Goal: Task Accomplishment & Management: Manage account settings

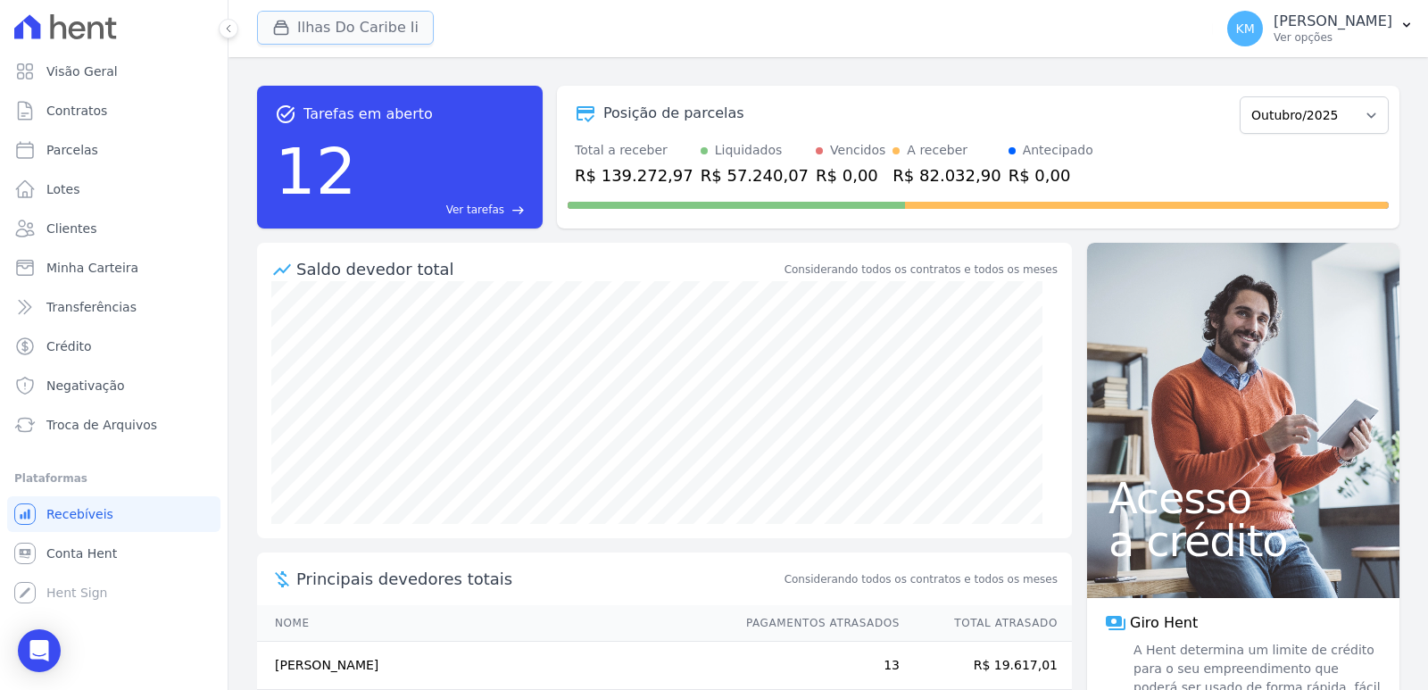
click at [350, 28] on button "Ilhas Do Caribe Ii" at bounding box center [345, 28] width 177 height 34
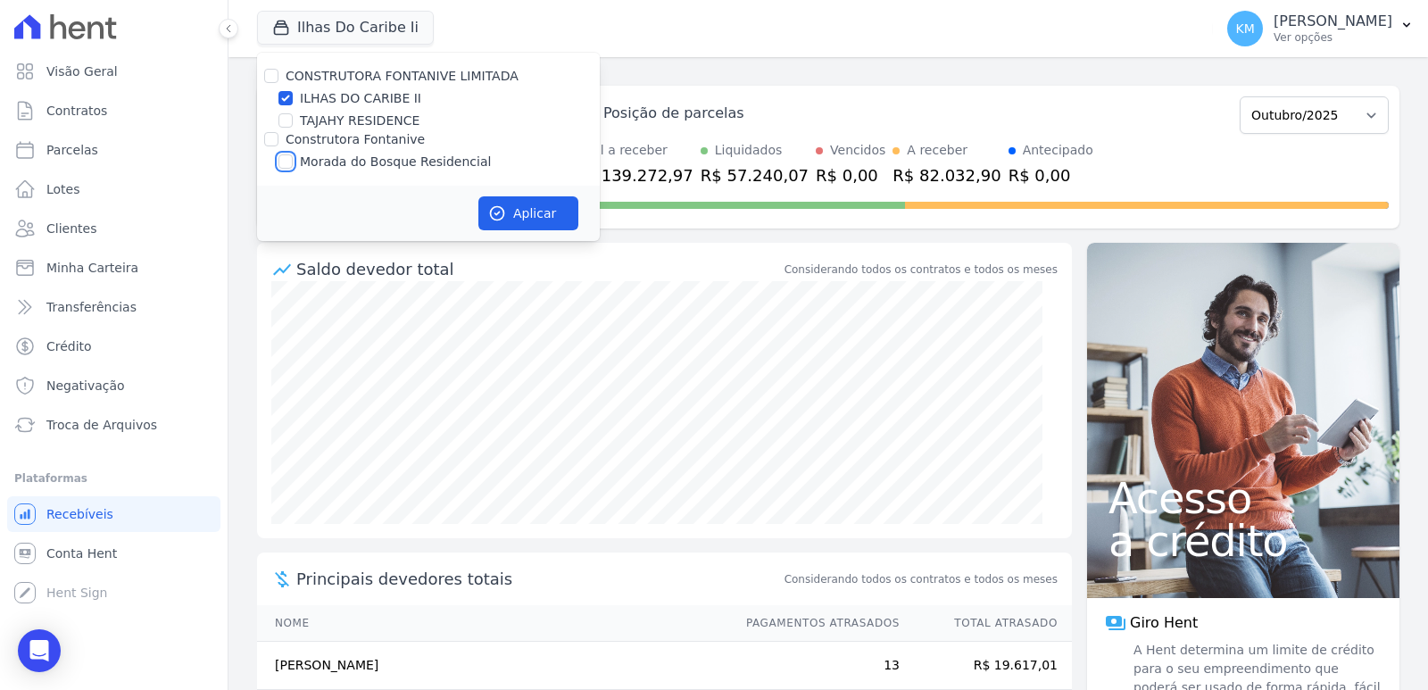
click at [282, 161] on input "Morada do Bosque Residencial" at bounding box center [285, 161] width 14 height 14
checkbox input "true"
click at [289, 102] on input "ILHAS DO CARIBE II" at bounding box center [285, 98] width 14 height 14
checkbox input "false"
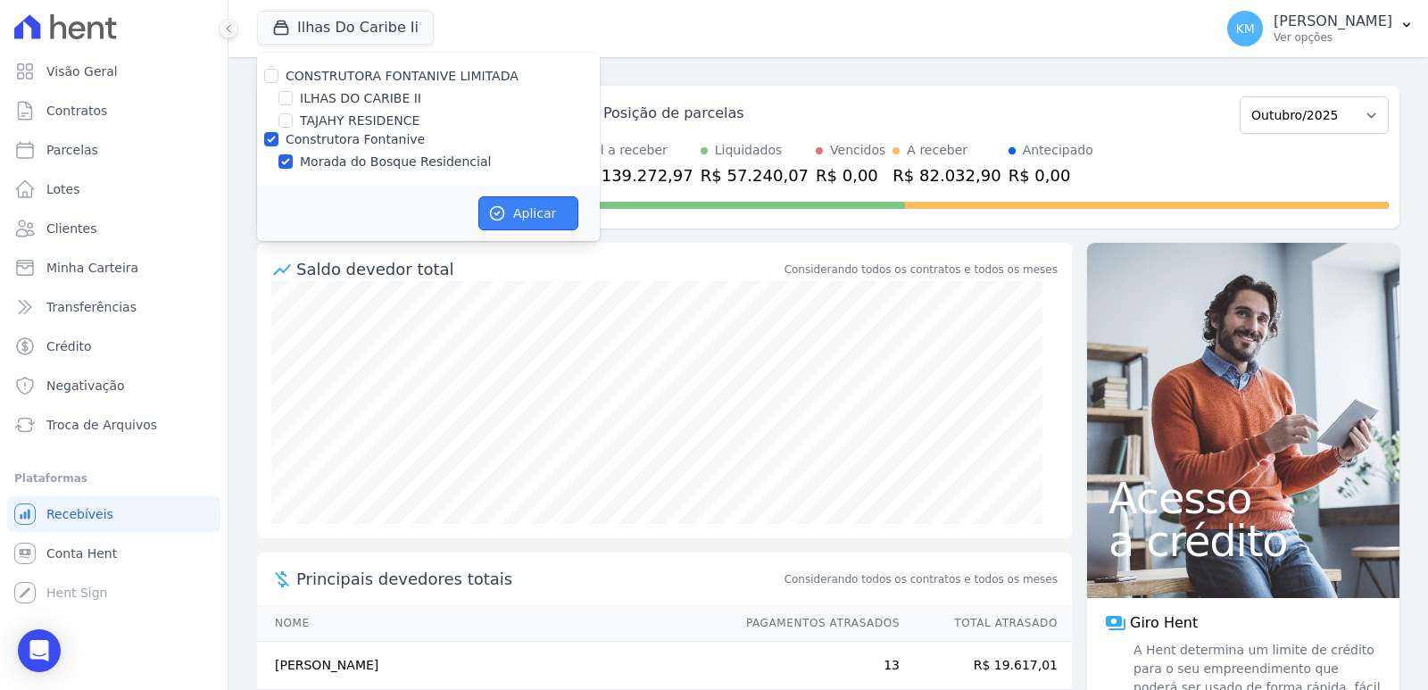
click at [525, 202] on button "Aplicar" at bounding box center [528, 213] width 100 height 34
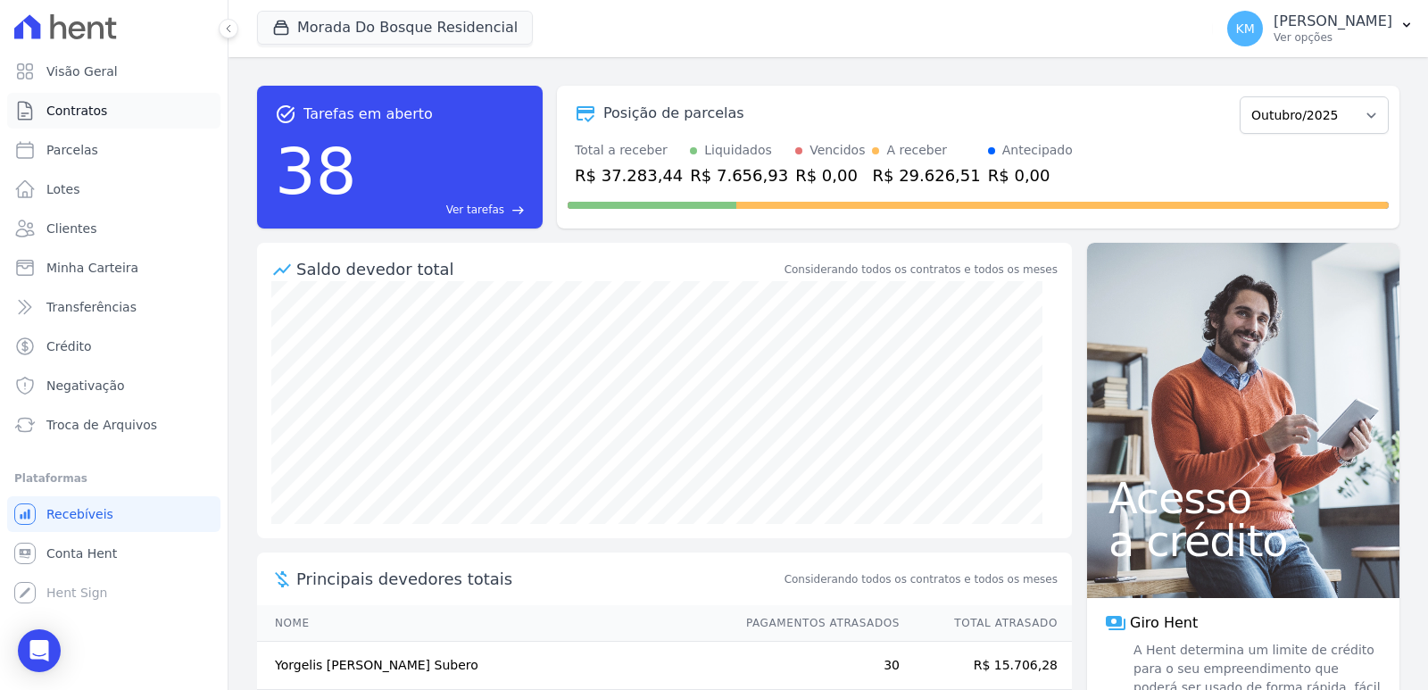
click at [86, 113] on span "Contratos" at bounding box center [76, 111] width 61 height 18
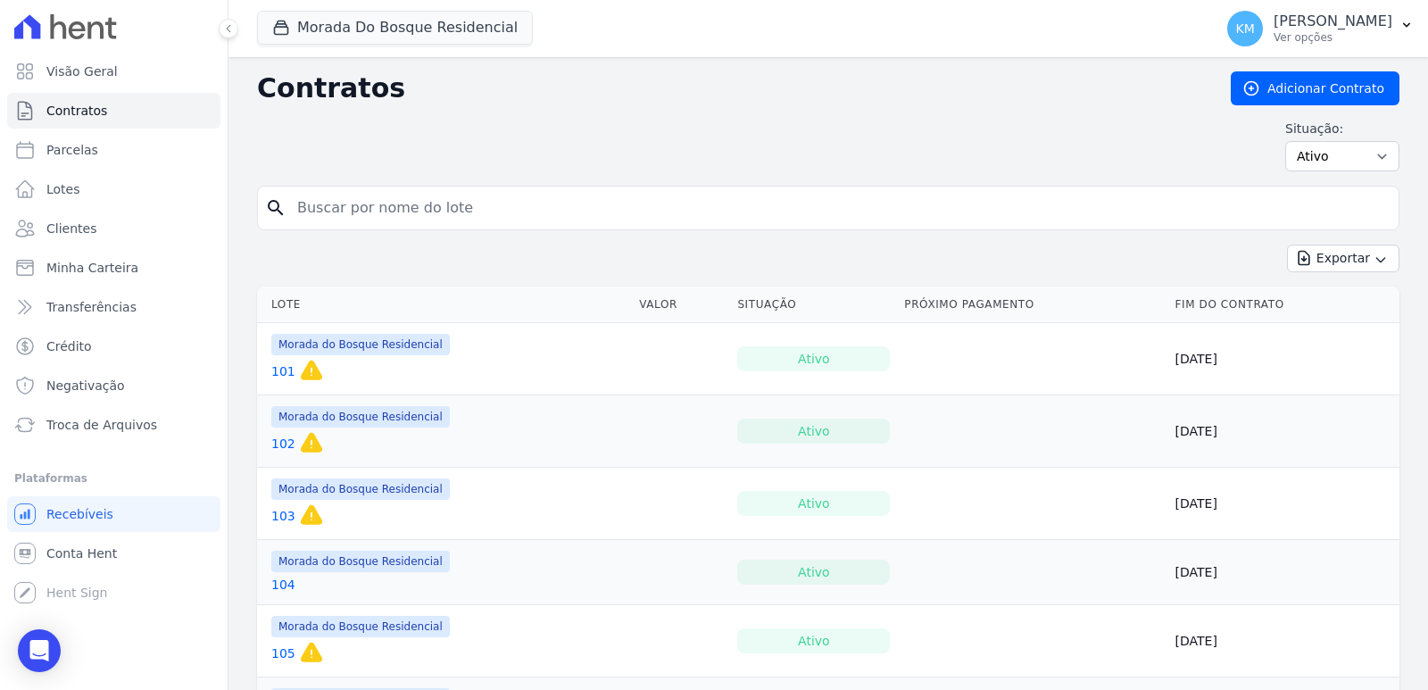
click at [334, 197] on input "search" at bounding box center [838, 208] width 1105 height 36
click at [335, 191] on input "search" at bounding box center [838, 208] width 1105 height 36
type input "139"
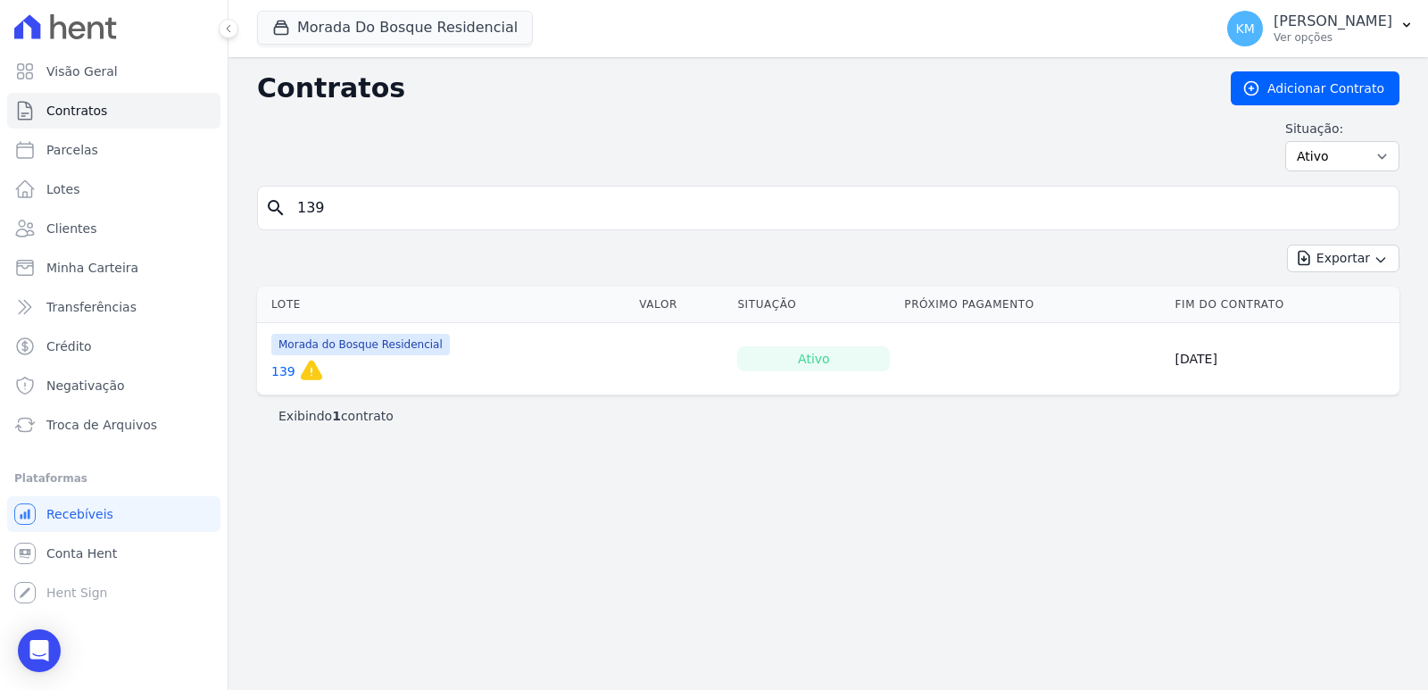
click at [283, 370] on link "139" at bounding box center [283, 371] width 24 height 18
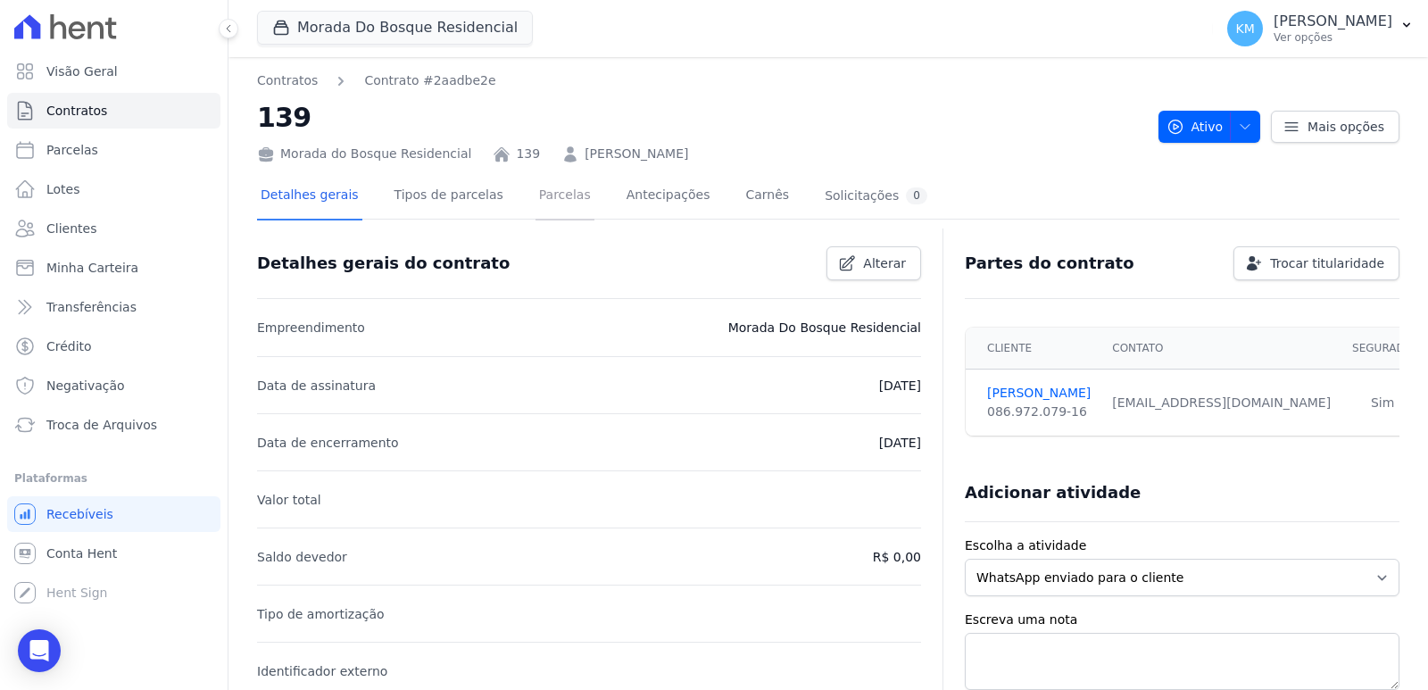
click at [542, 192] on link "Parcelas" at bounding box center [564, 196] width 59 height 47
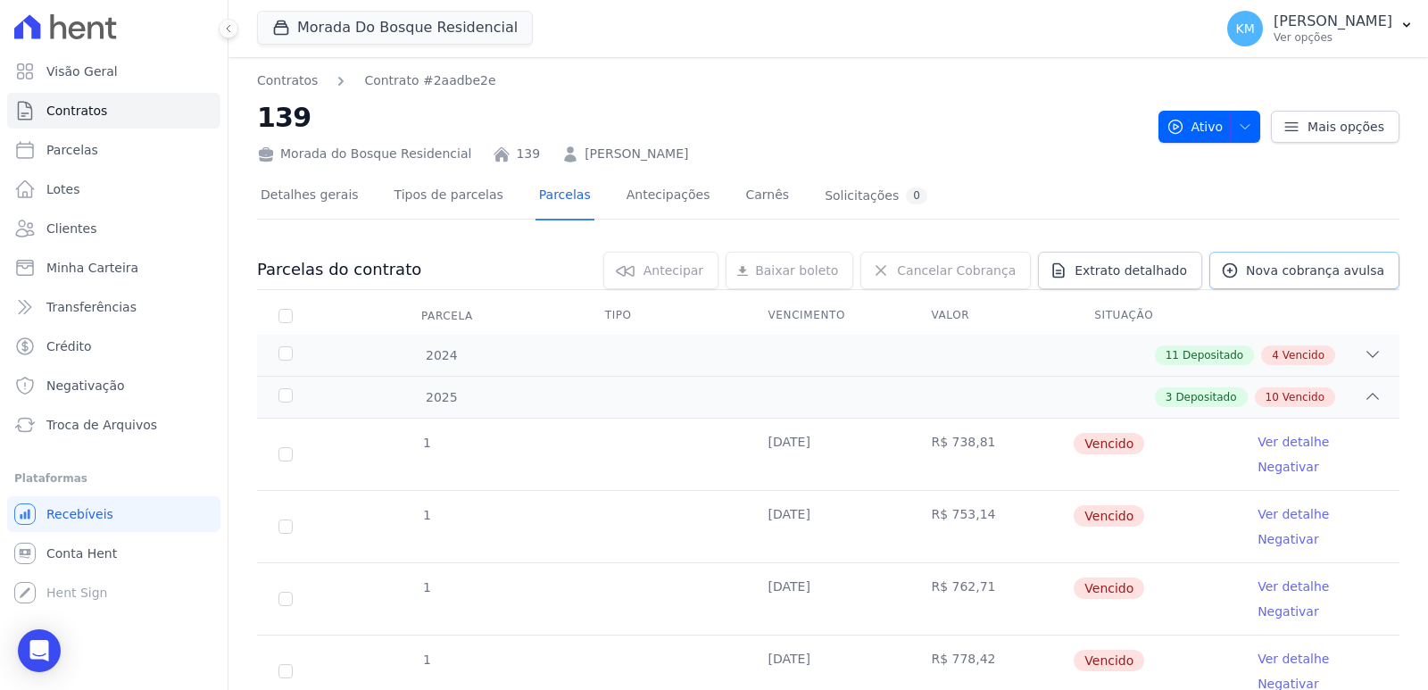
click at [1285, 261] on link "Nova cobrança avulsa" at bounding box center [1304, 270] width 190 height 37
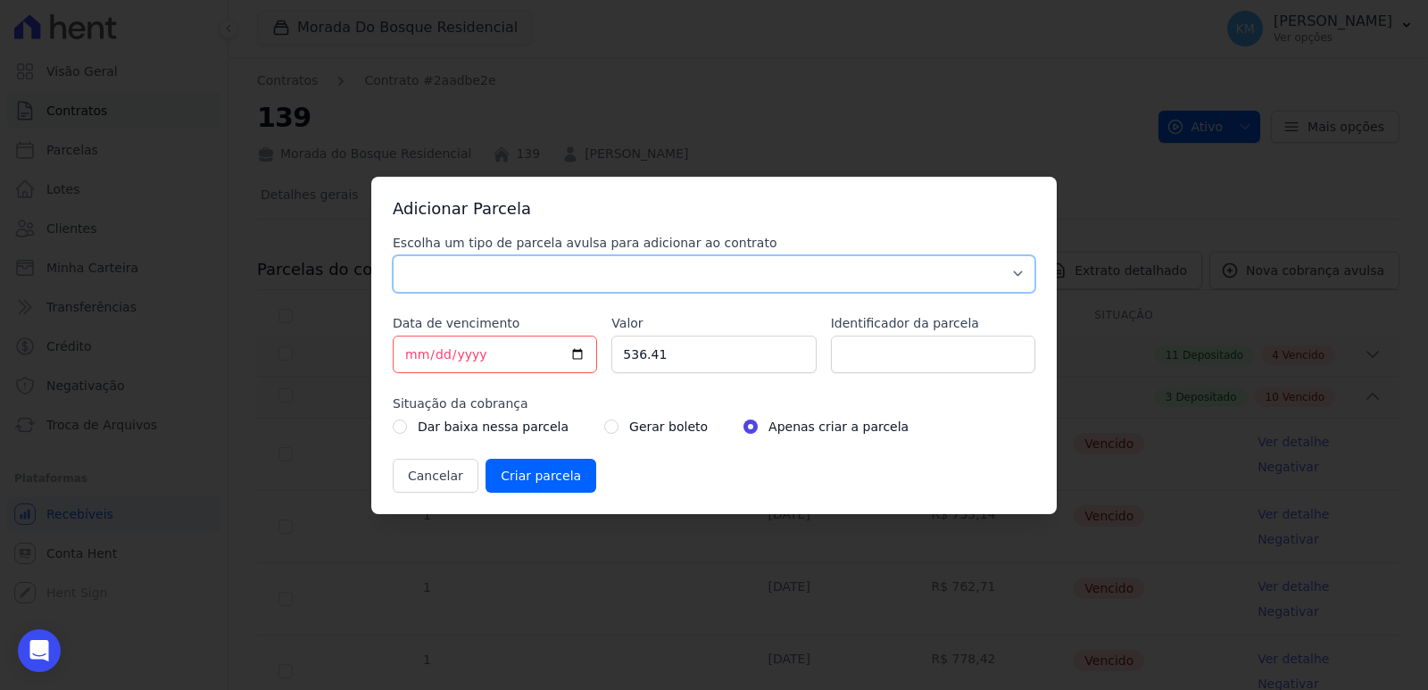
click at [505, 284] on select "Parcela Normal Sinal Caução Intercalada Chaves Pré Chaves Pós Chaves Taxas Quit…" at bounding box center [714, 273] width 642 height 37
click at [393, 255] on select "Parcela Normal Sinal Caução Intercalada Chaves Pré Chaves Pós Chaves Taxas Quit…" at bounding box center [714, 273] width 642 height 37
click at [461, 269] on select "Parcela Normal Sinal Caução Intercalada Chaves Pré Chaves Pós Chaves Taxas Quit…" at bounding box center [714, 273] width 642 height 37
select select "discharge"
click at [393, 255] on select "Parcela Normal Sinal Caução Intercalada Chaves Pré Chaves Pós Chaves Taxas Quit…" at bounding box center [714, 273] width 642 height 37
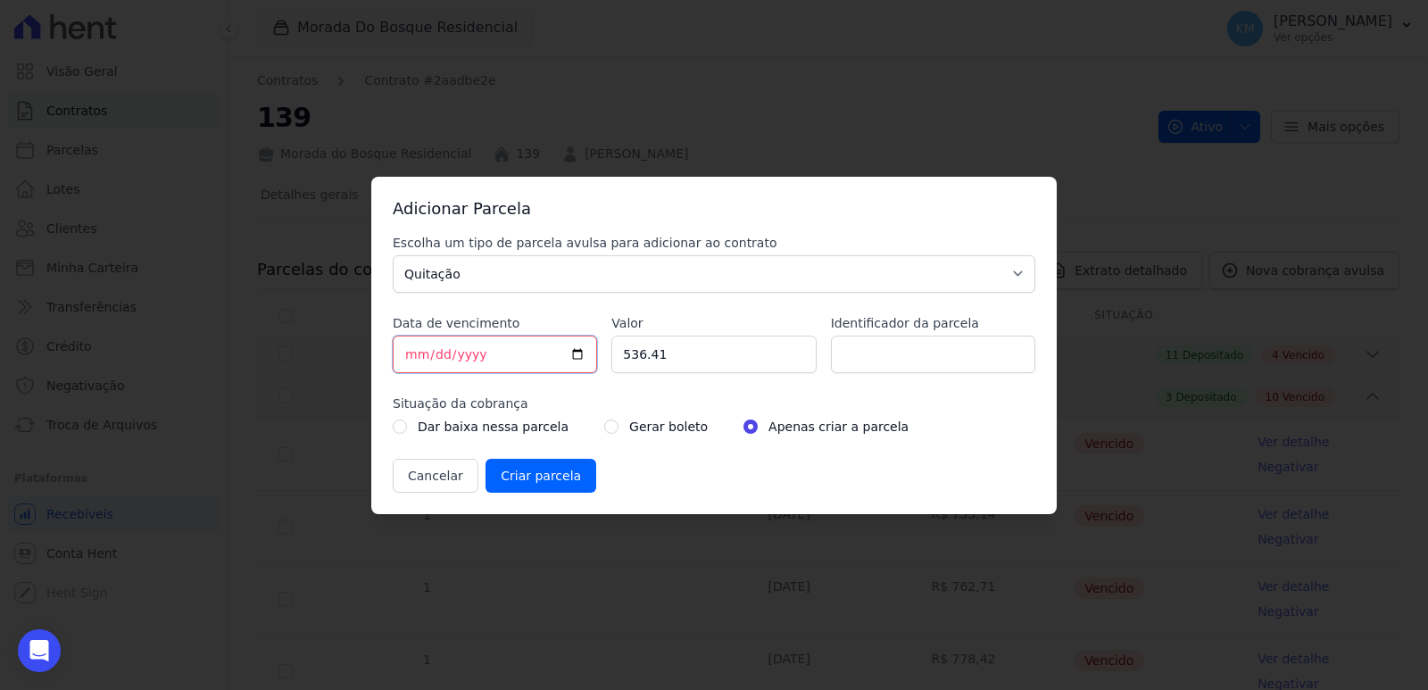
click at [414, 355] on input "[DATE]" at bounding box center [495, 353] width 204 height 37
type input "2025-10-20"
click at [415, 358] on input "Data de vencimento" at bounding box center [495, 353] width 204 height 37
type input "2025-10-20"
drag, startPoint x: 691, startPoint y: 366, endPoint x: 600, endPoint y: 363, distance: 91.0
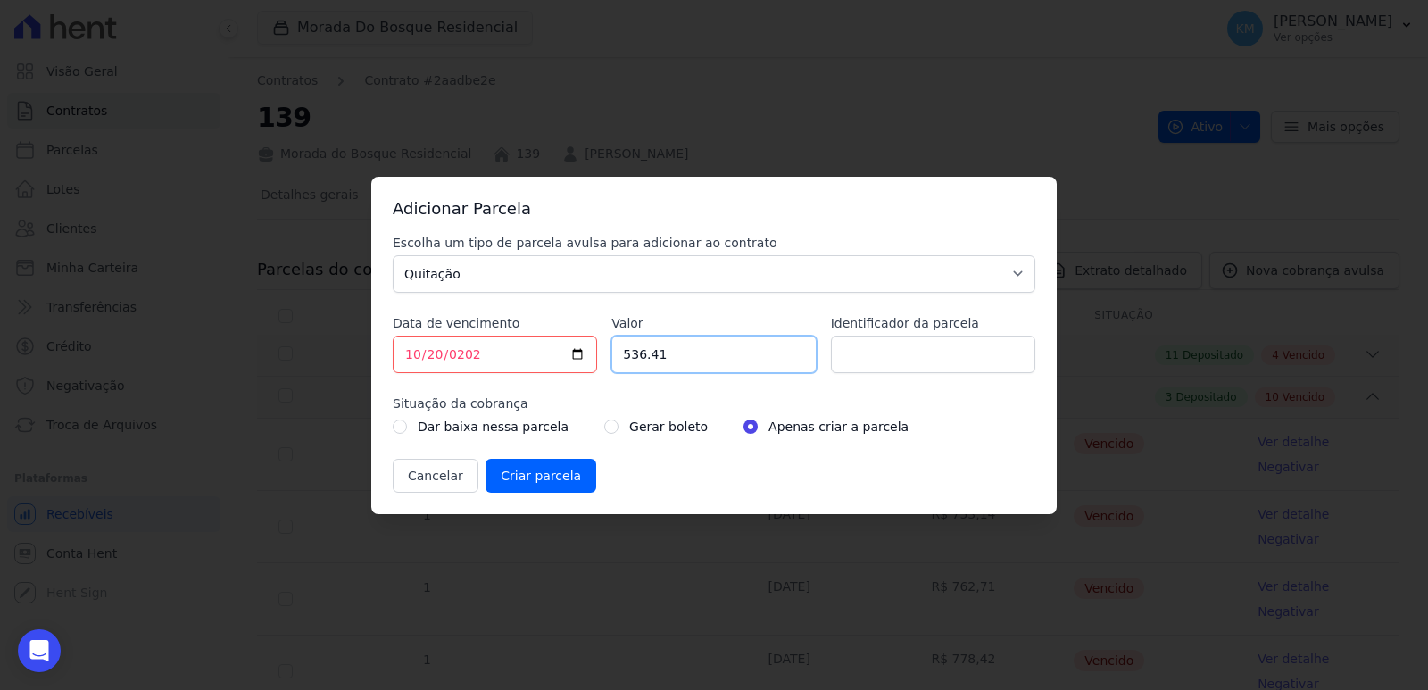
click at [600, 363] on div "Escolha um tipo de parcela avulsa para adicionar ao contrato Parcela Normal Sin…" at bounding box center [714, 363] width 642 height 259
type input "4286.68"
click at [890, 362] on input "Identificador da parcela" at bounding box center [933, 353] width 204 height 37
type input "139032036A"
drag, startPoint x: 612, startPoint y: 418, endPoint x: 602, endPoint y: 422, distance: 10.4
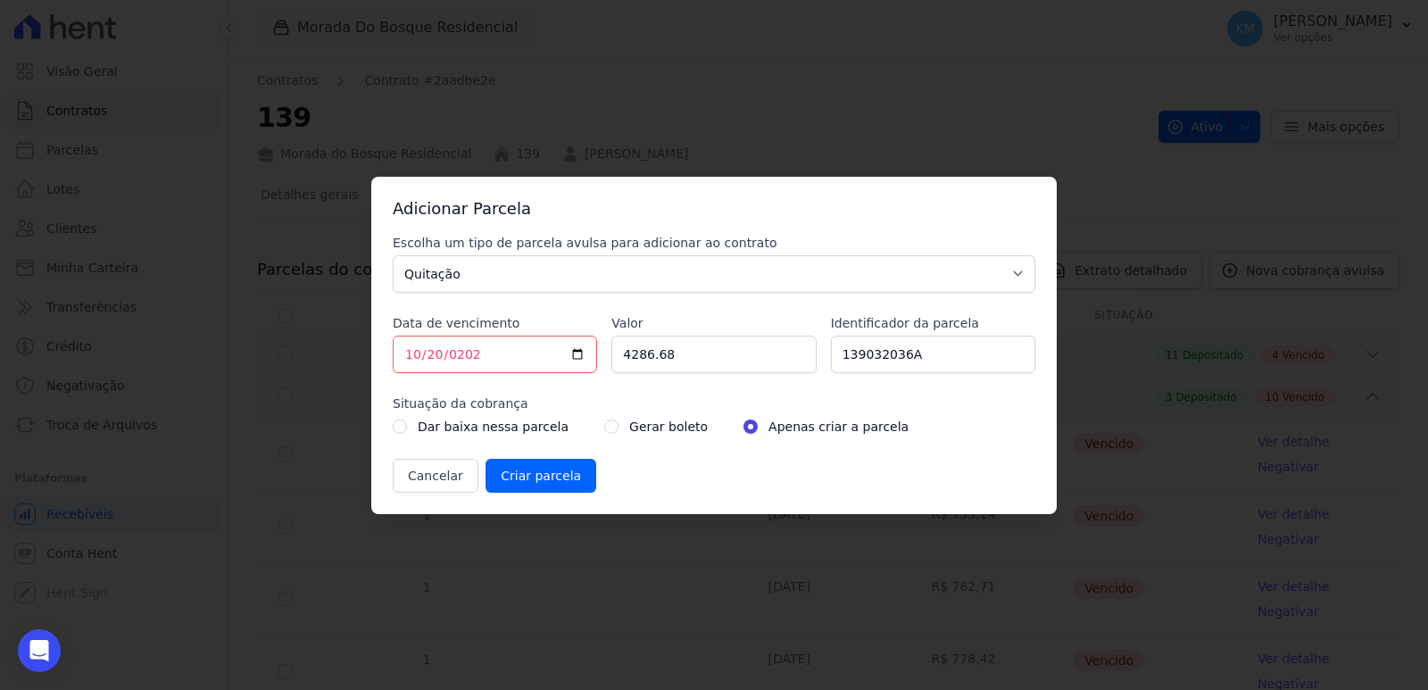
click at [607, 419] on div "Gerar boleto" at bounding box center [655, 426] width 103 height 21
click at [604, 424] on input "radio" at bounding box center [611, 426] width 14 height 14
radio input "true"
click at [521, 480] on input "Criar parcela" at bounding box center [540, 476] width 111 height 34
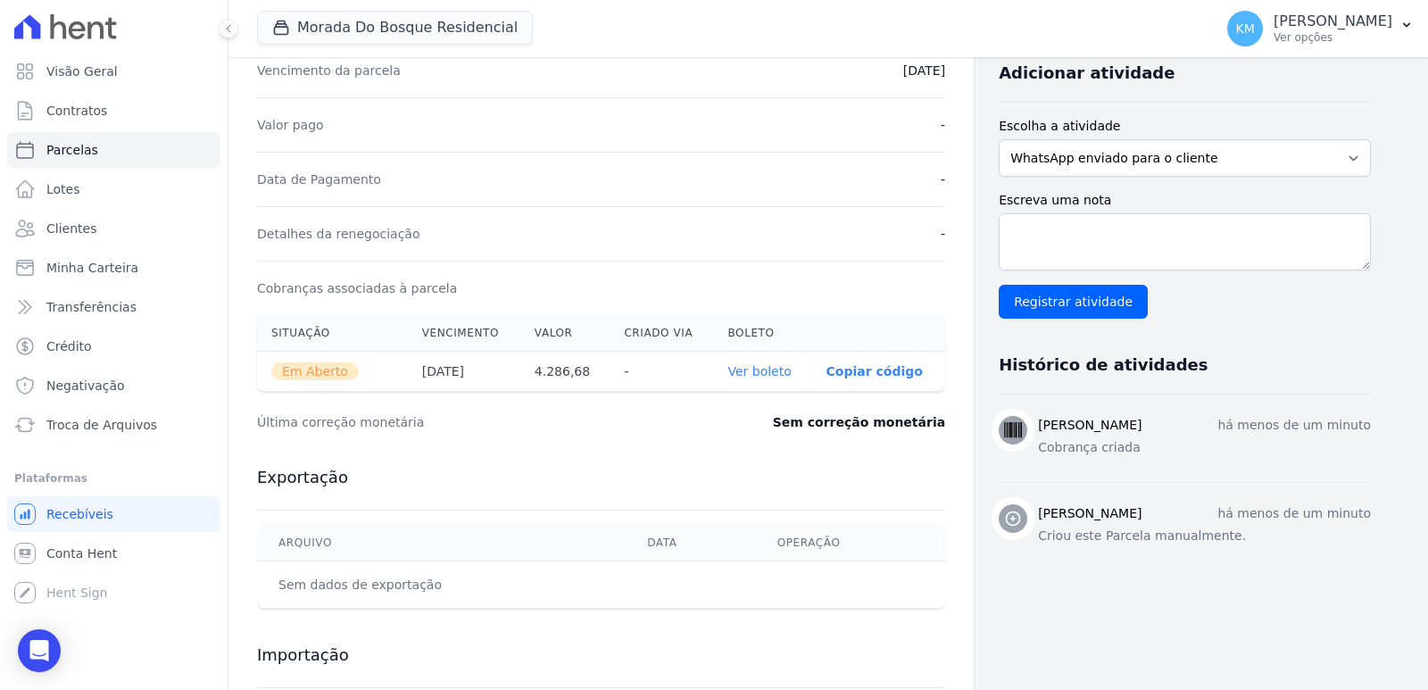
scroll to position [533, 0]
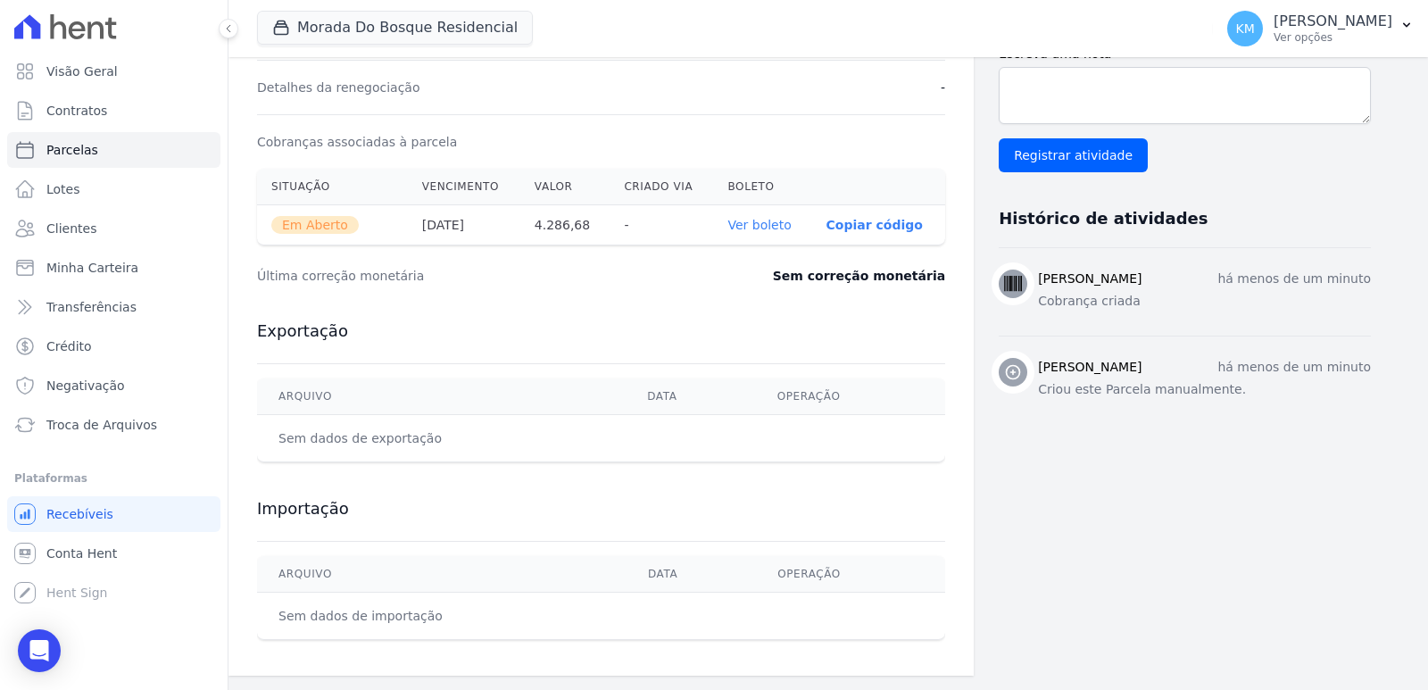
click at [789, 218] on link "Ver boleto" at bounding box center [758, 225] width 63 height 14
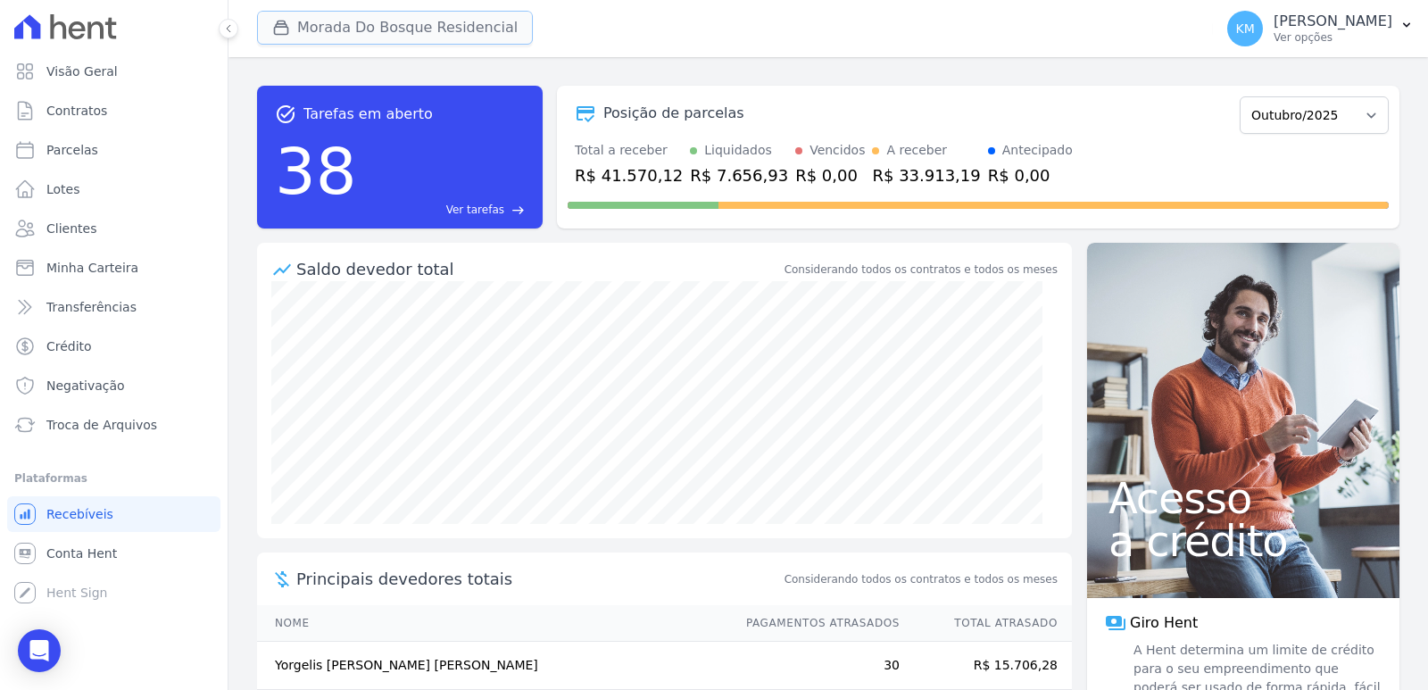
click at [295, 36] on div "button" at bounding box center [284, 28] width 25 height 18
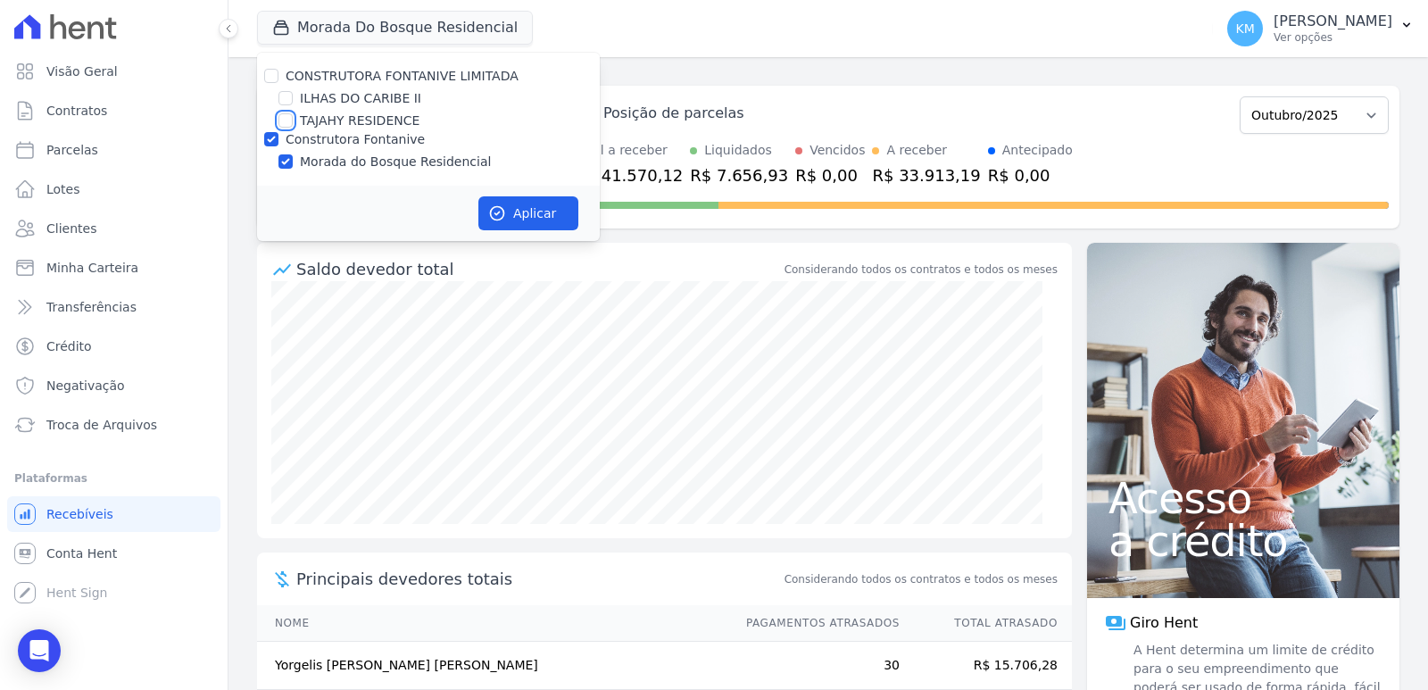
click at [283, 120] on input "TAJAHY RESIDENCE" at bounding box center [285, 120] width 14 height 14
checkbox input "true"
drag, startPoint x: 270, startPoint y: 135, endPoint x: 312, endPoint y: 156, distance: 47.1
click at [270, 138] on input "Construtora Fontanive" at bounding box center [271, 139] width 14 height 14
checkbox input "false"
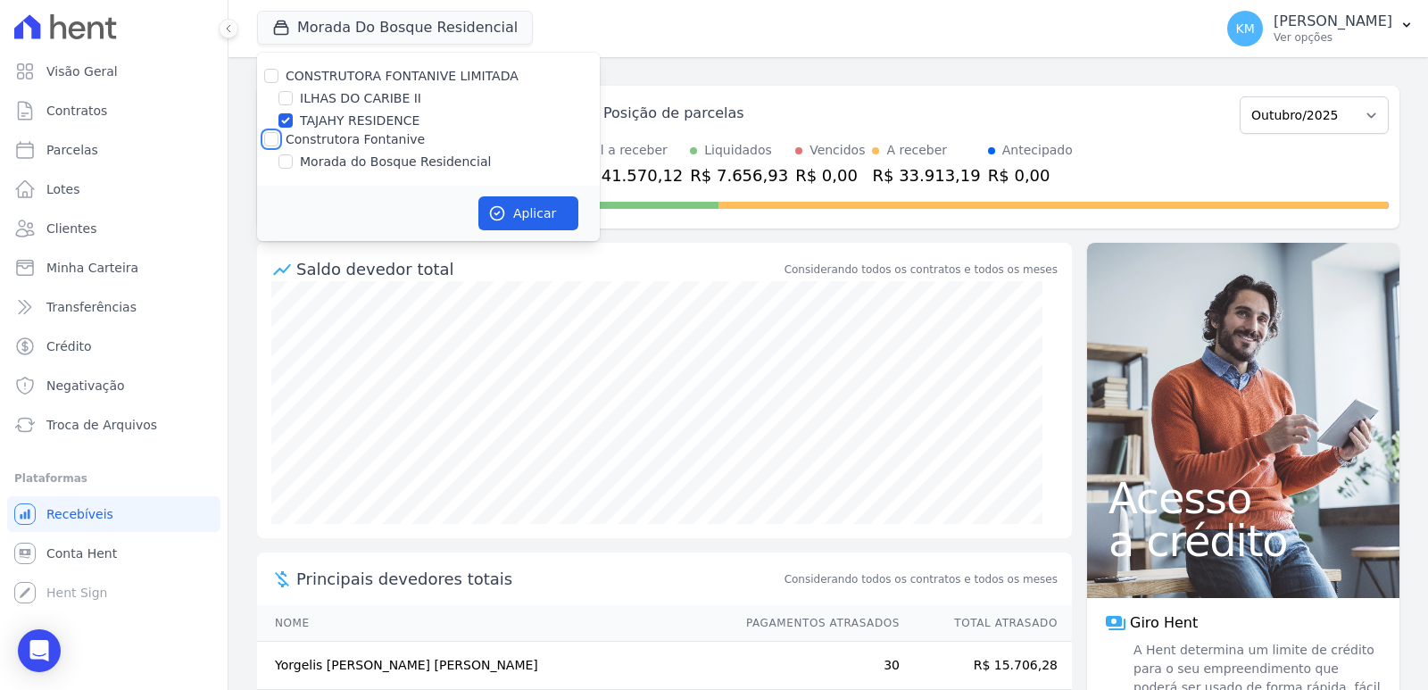
checkbox input "false"
click at [553, 195] on div "Aplicar" at bounding box center [428, 213] width 343 height 55
click at [548, 204] on button "Aplicar" at bounding box center [528, 213] width 100 height 34
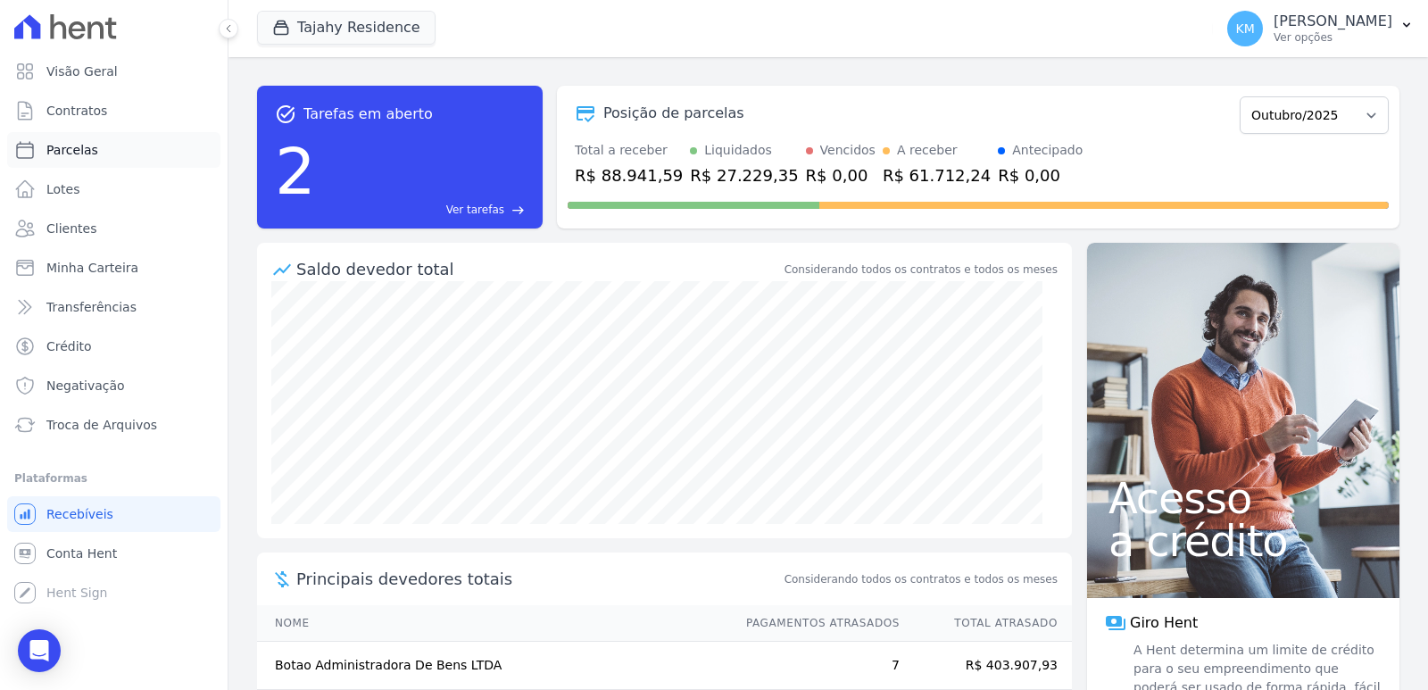
click at [70, 157] on span "Parcelas" at bounding box center [72, 150] width 52 height 18
select select
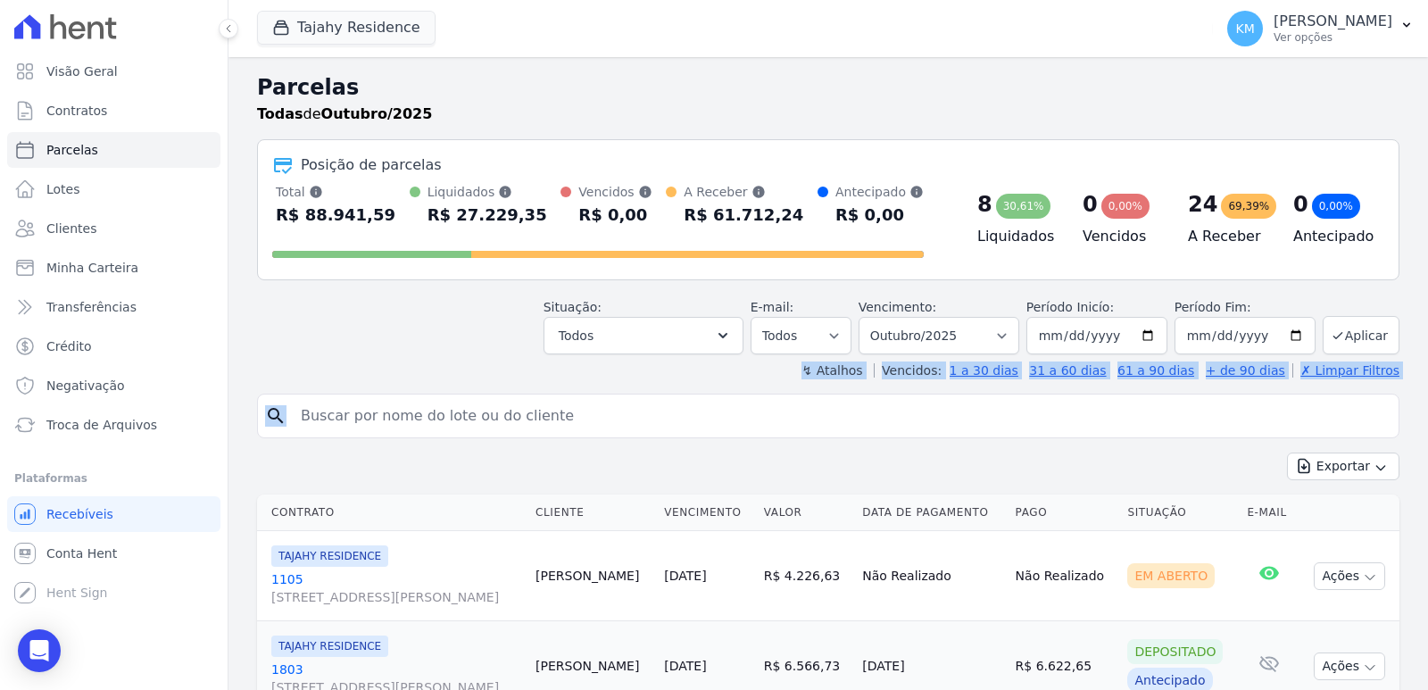
drag, startPoint x: 352, startPoint y: 383, endPoint x: 335, endPoint y: 419, distance: 40.0
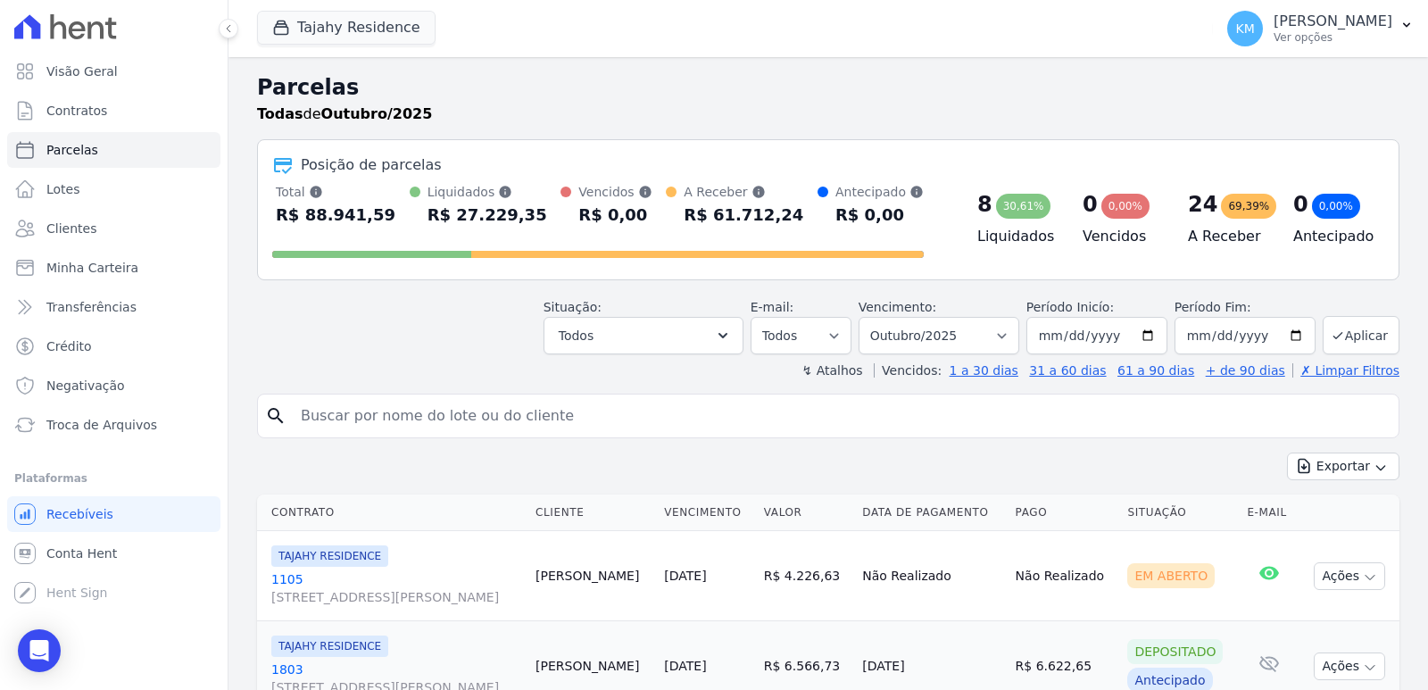
click at [335, 419] on input "search" at bounding box center [840, 416] width 1101 height 36
click at [333, 421] on input "search" at bounding box center [840, 416] width 1101 height 36
type input "botao"
select select
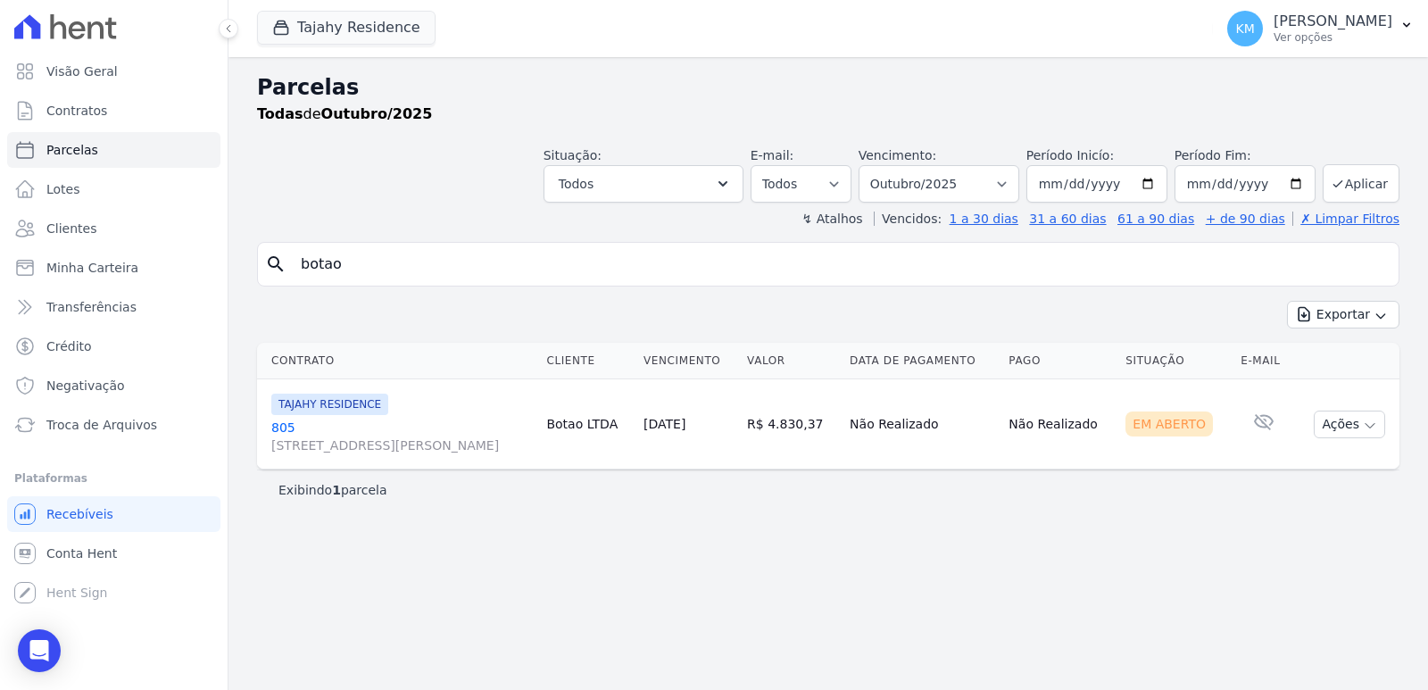
click at [279, 426] on link "805 [STREET_ADDRESS][PERSON_NAME]" at bounding box center [401, 436] width 261 height 36
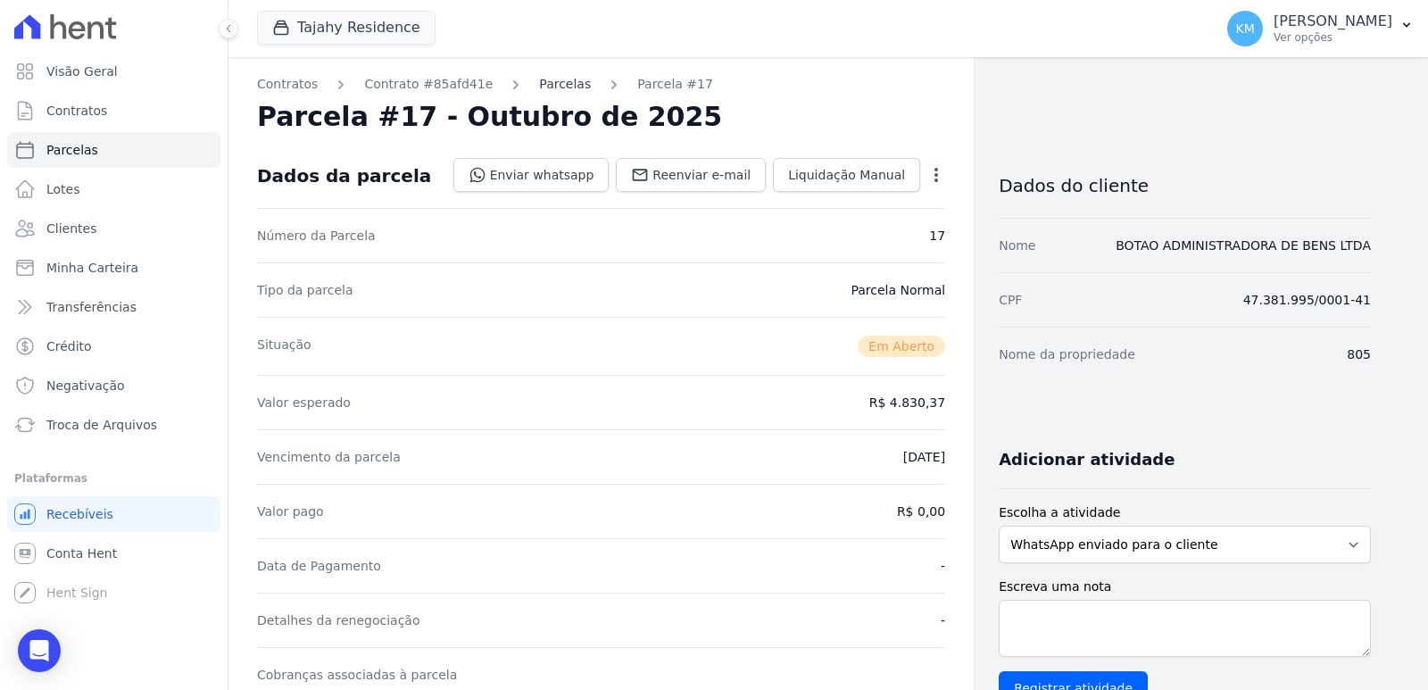
click at [550, 87] on link "Parcelas" at bounding box center [565, 84] width 52 height 19
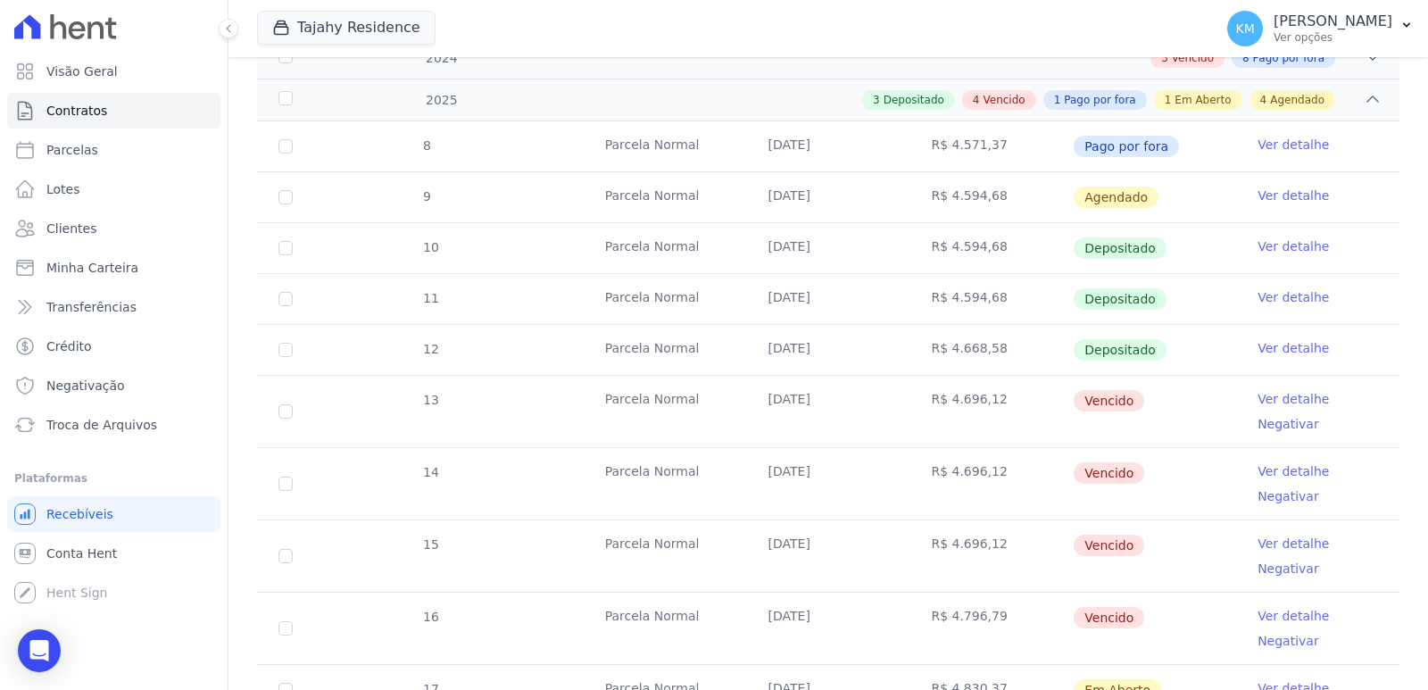
scroll to position [29, 0]
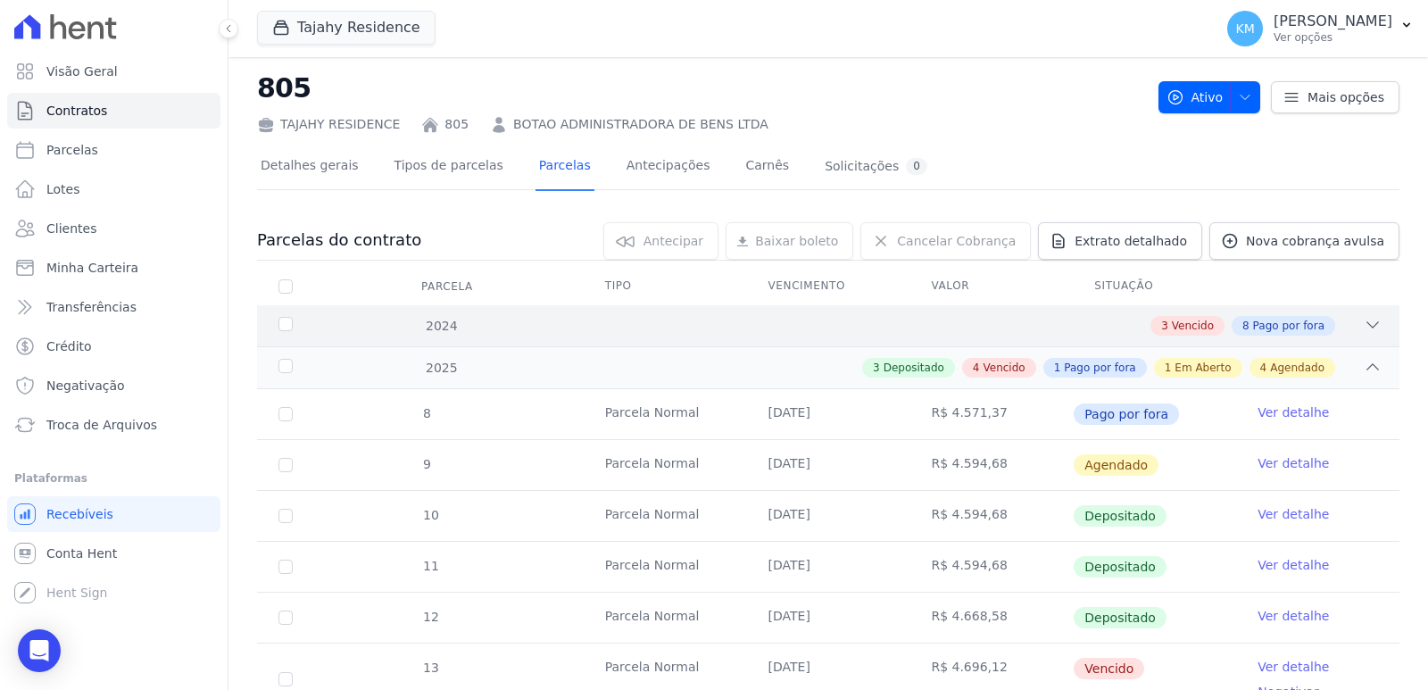
click at [467, 335] on div "3 Vencido 8 Pago por fora" at bounding box center [883, 326] width 995 height 20
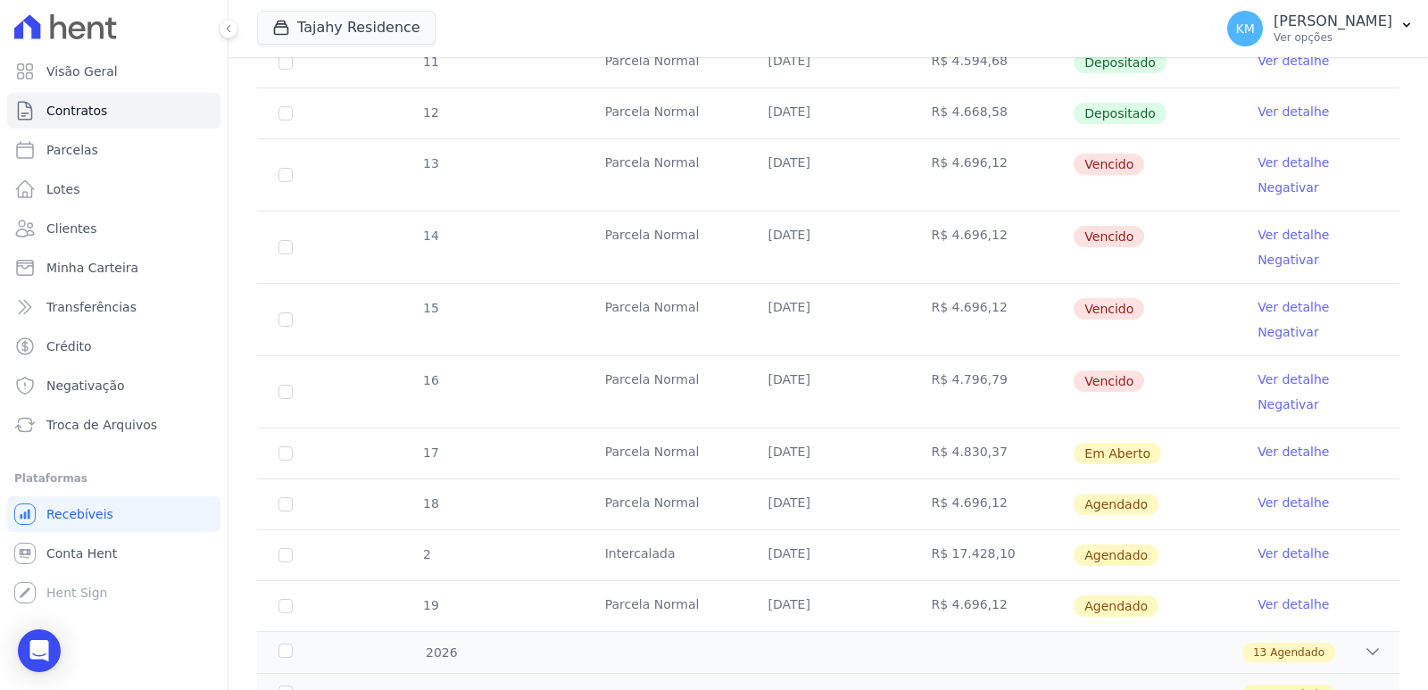
scroll to position [1124, 0]
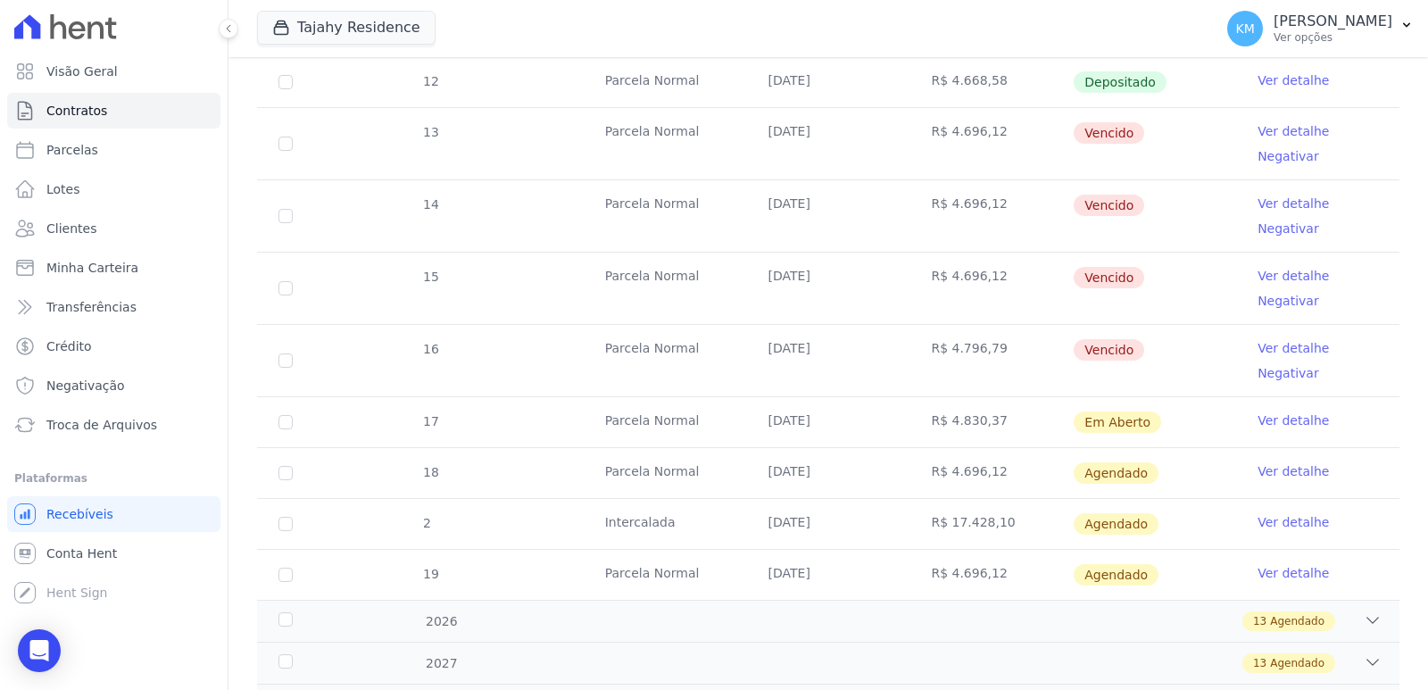
click at [1271, 352] on link "Ver detalhe" at bounding box center [1292, 348] width 71 height 18
click at [1267, 348] on link "Ver detalhe" at bounding box center [1292, 348] width 71 height 18
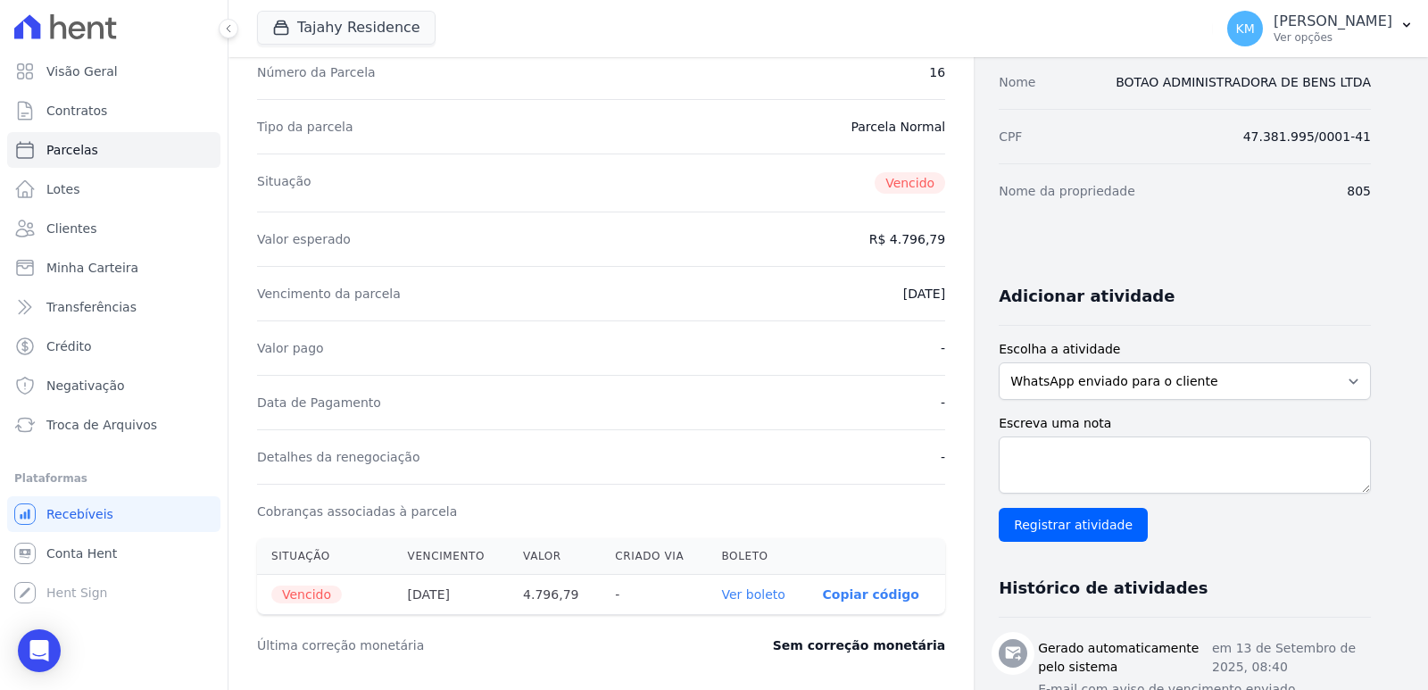
scroll to position [446, 0]
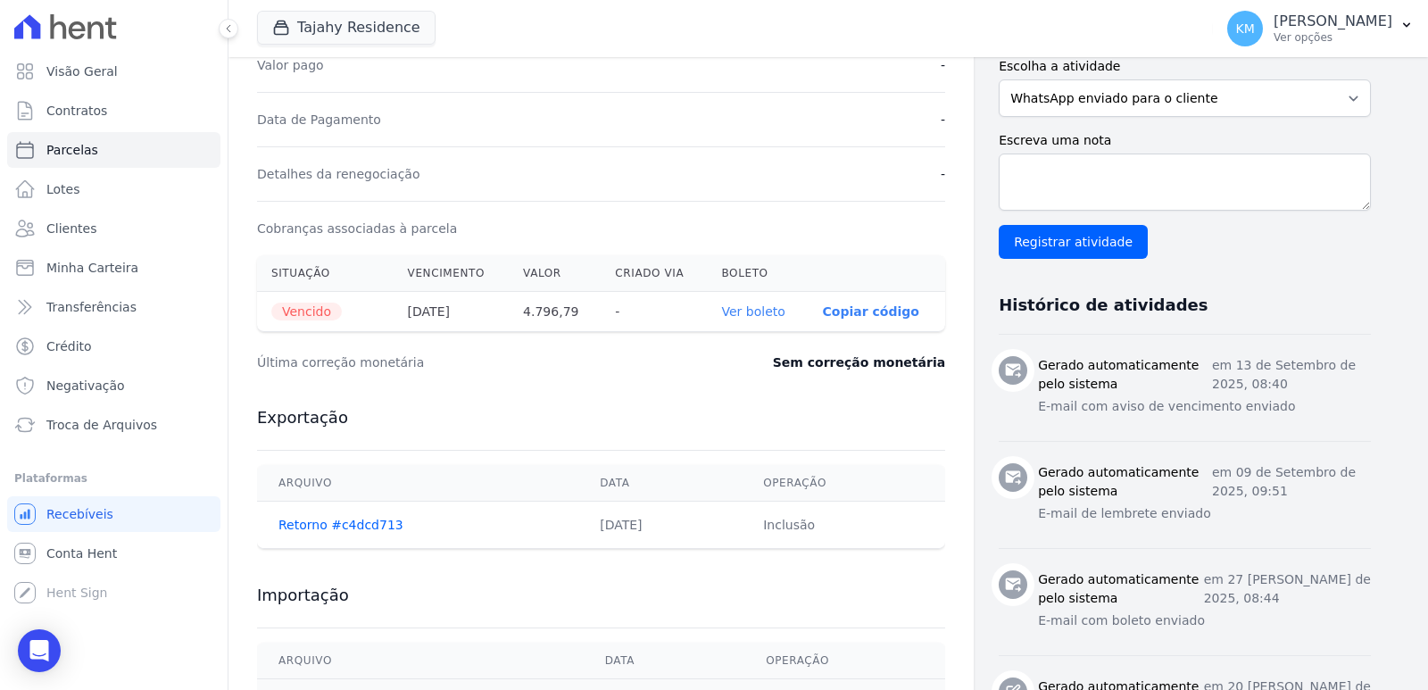
click at [727, 310] on th "Ver boleto" at bounding box center [758, 312] width 101 height 40
click at [755, 301] on th "Ver boleto" at bounding box center [758, 312] width 101 height 40
click at [755, 310] on link "Ver boleto" at bounding box center [753, 311] width 63 height 14
